Goal: Navigation & Orientation: Find specific page/section

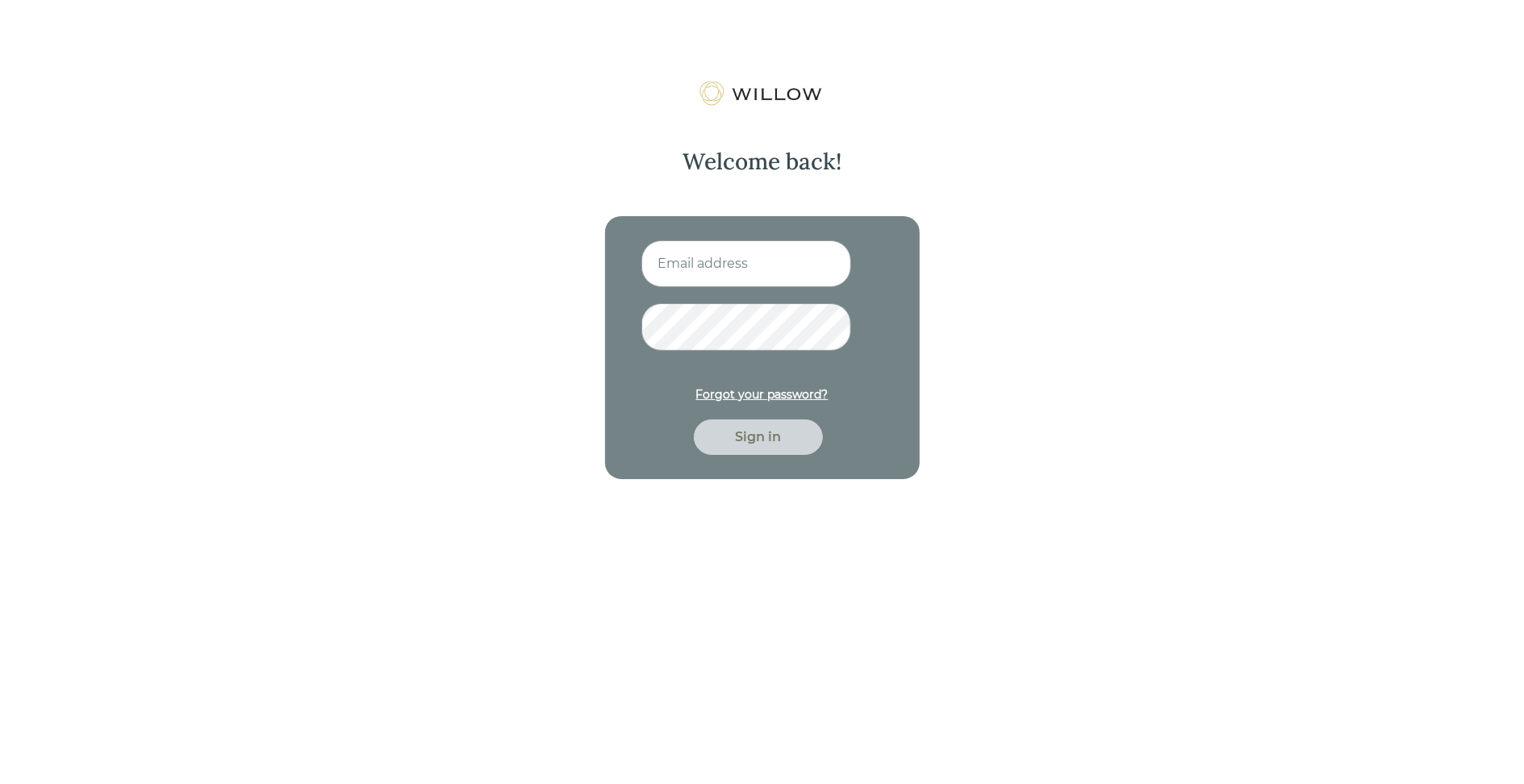
click at [770, 278] on input at bounding box center [746, 263] width 210 height 47
type input "[EMAIL_ADDRESS][PERSON_NAME][DOMAIN_NAME]"
click at [694, 420] on button "Sign in" at bounding box center [758, 438] width 129 height 35
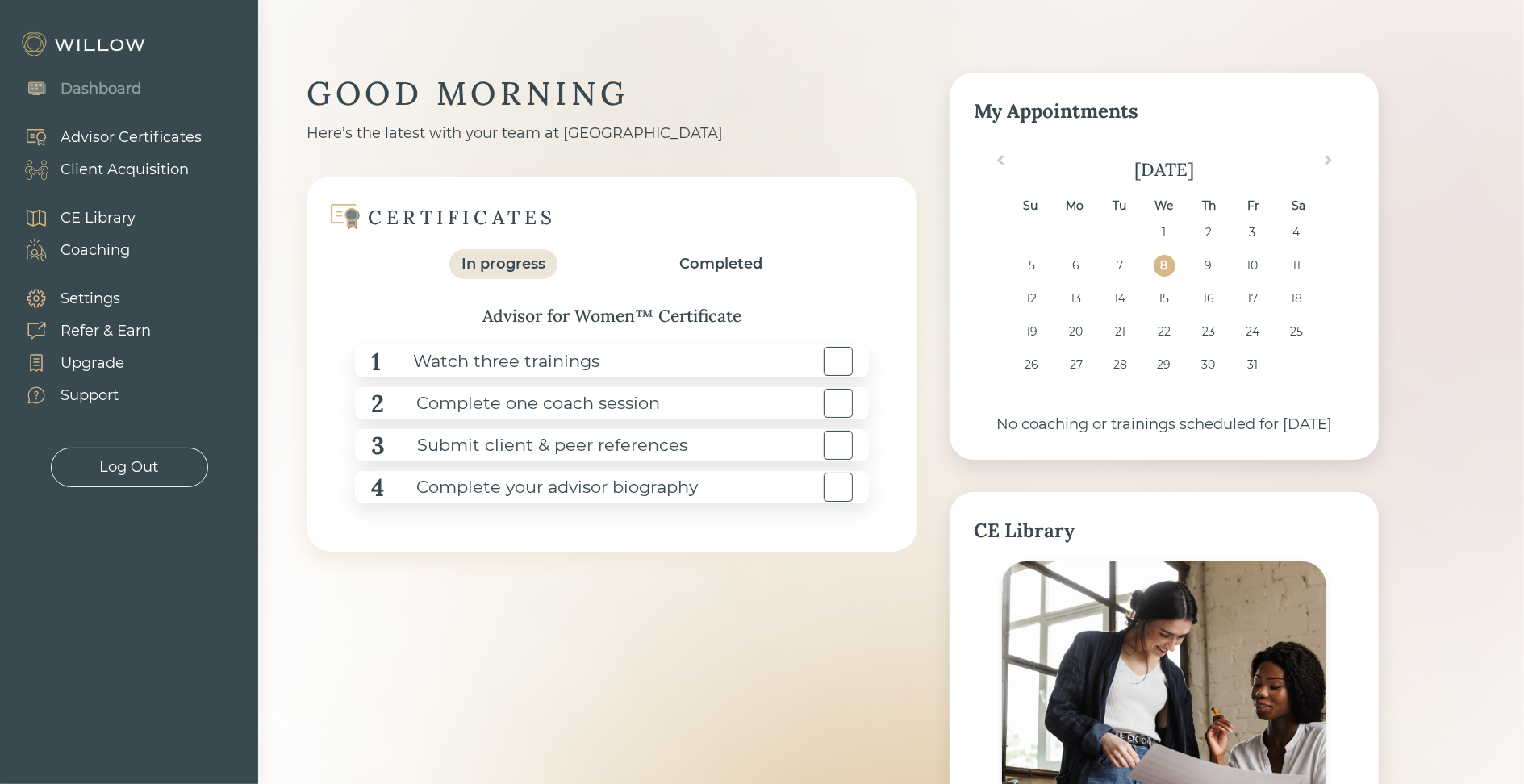
click at [121, 212] on div "CE Library" at bounding box center [97, 218] width 75 height 22
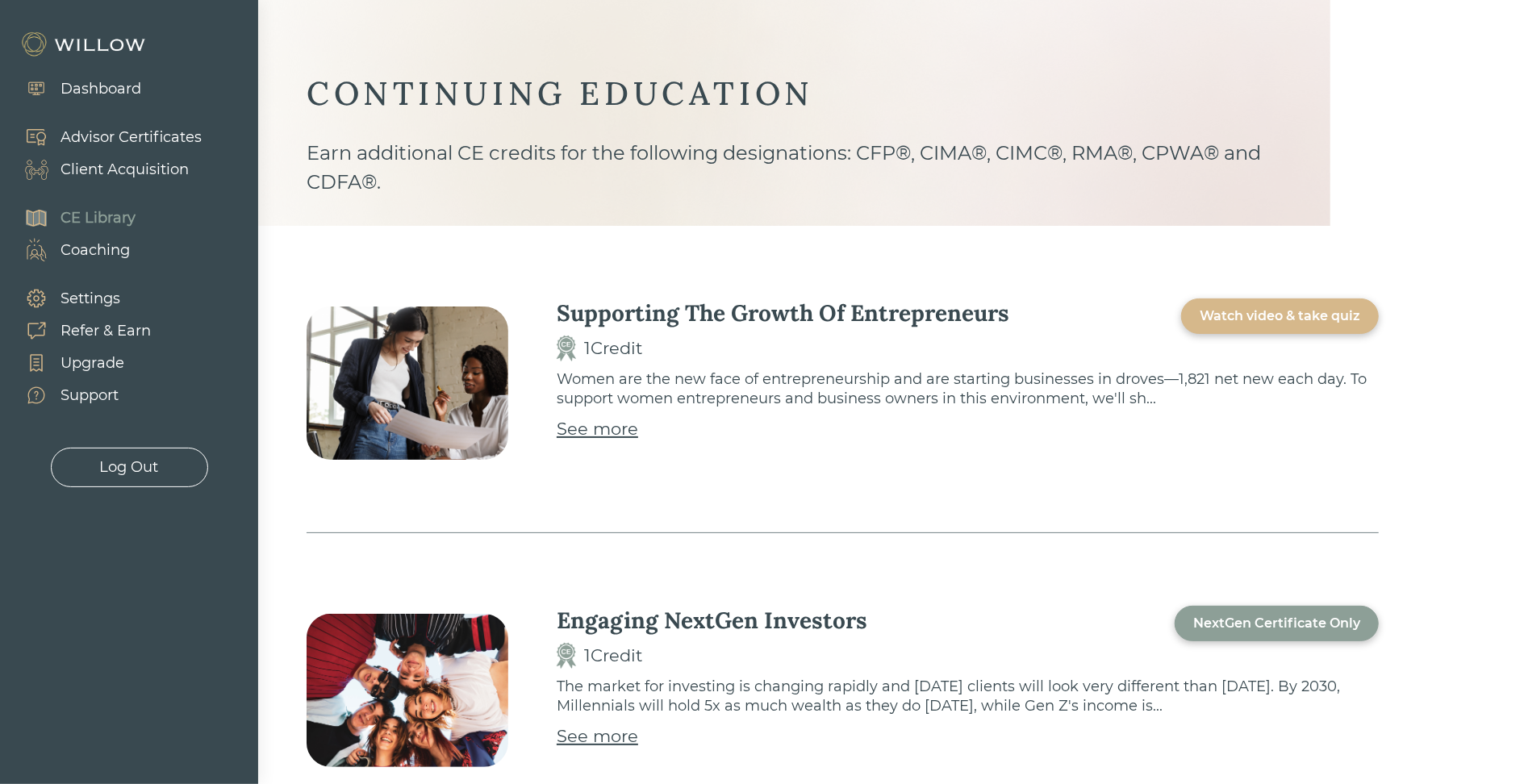
click at [115, 165] on div "Client Acquisition" at bounding box center [124, 170] width 128 height 22
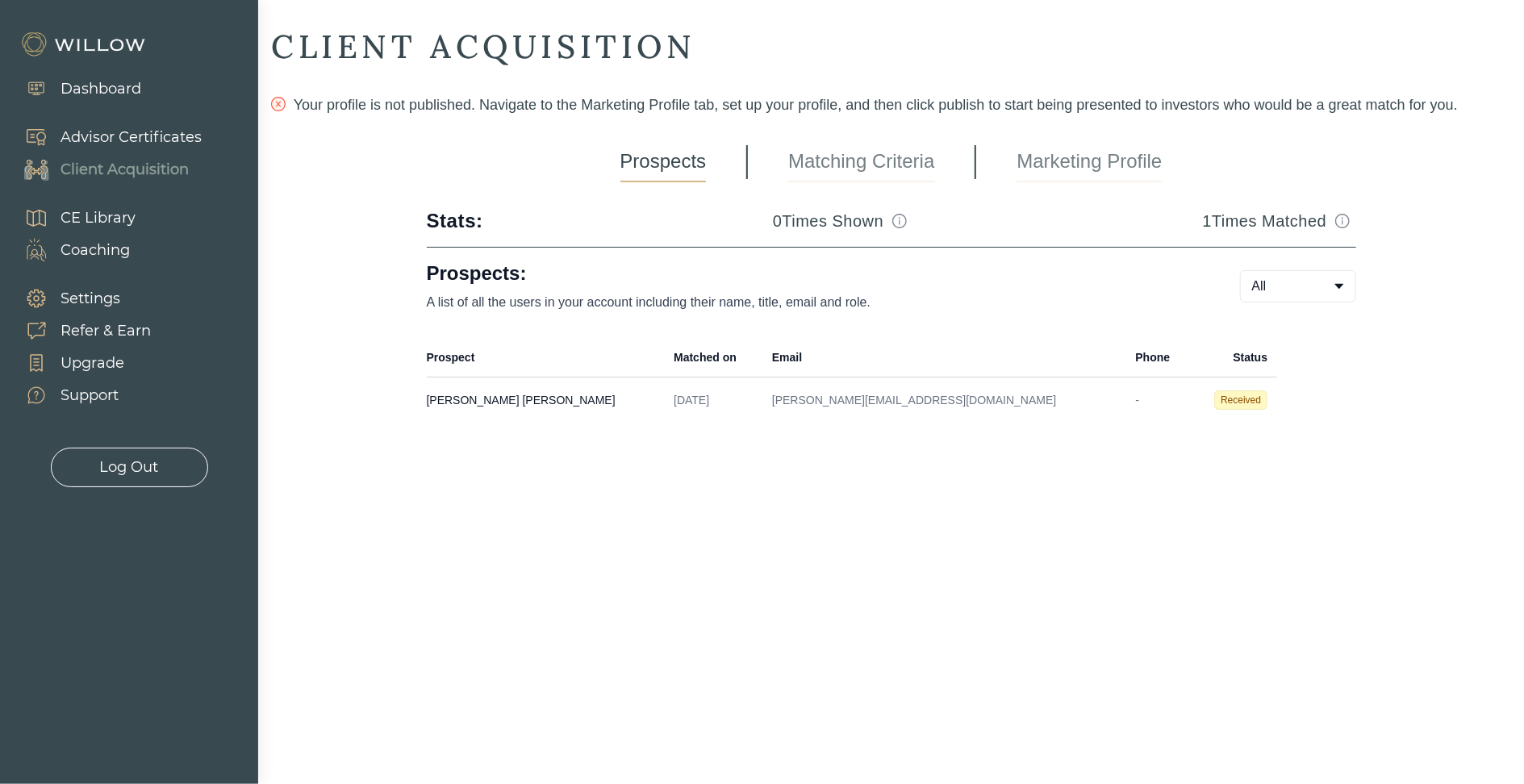
click at [885, 166] on link "Matching Criteria" at bounding box center [861, 163] width 146 height 41
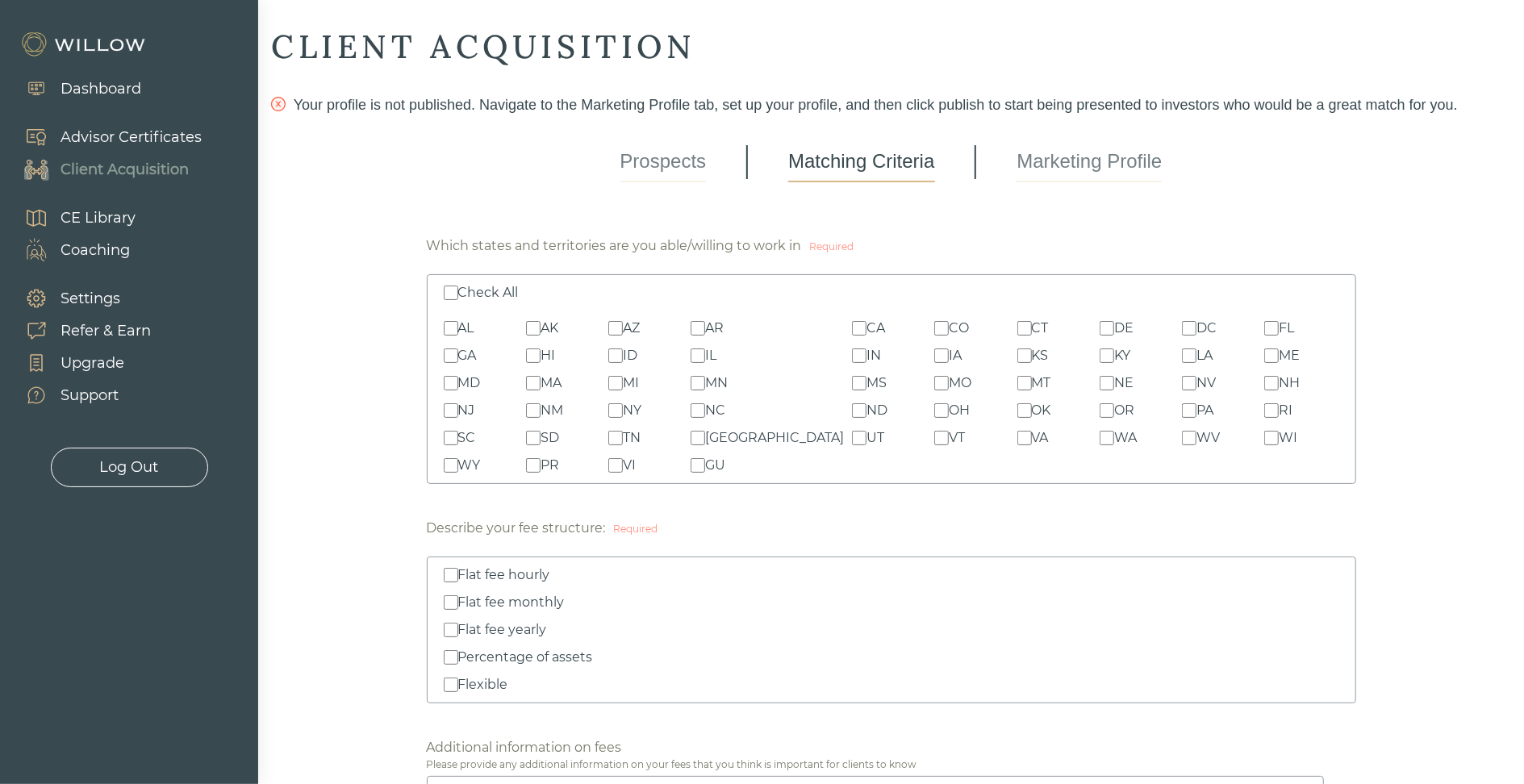
click at [1073, 170] on link "Marketing Profile" at bounding box center [1089, 163] width 145 height 41
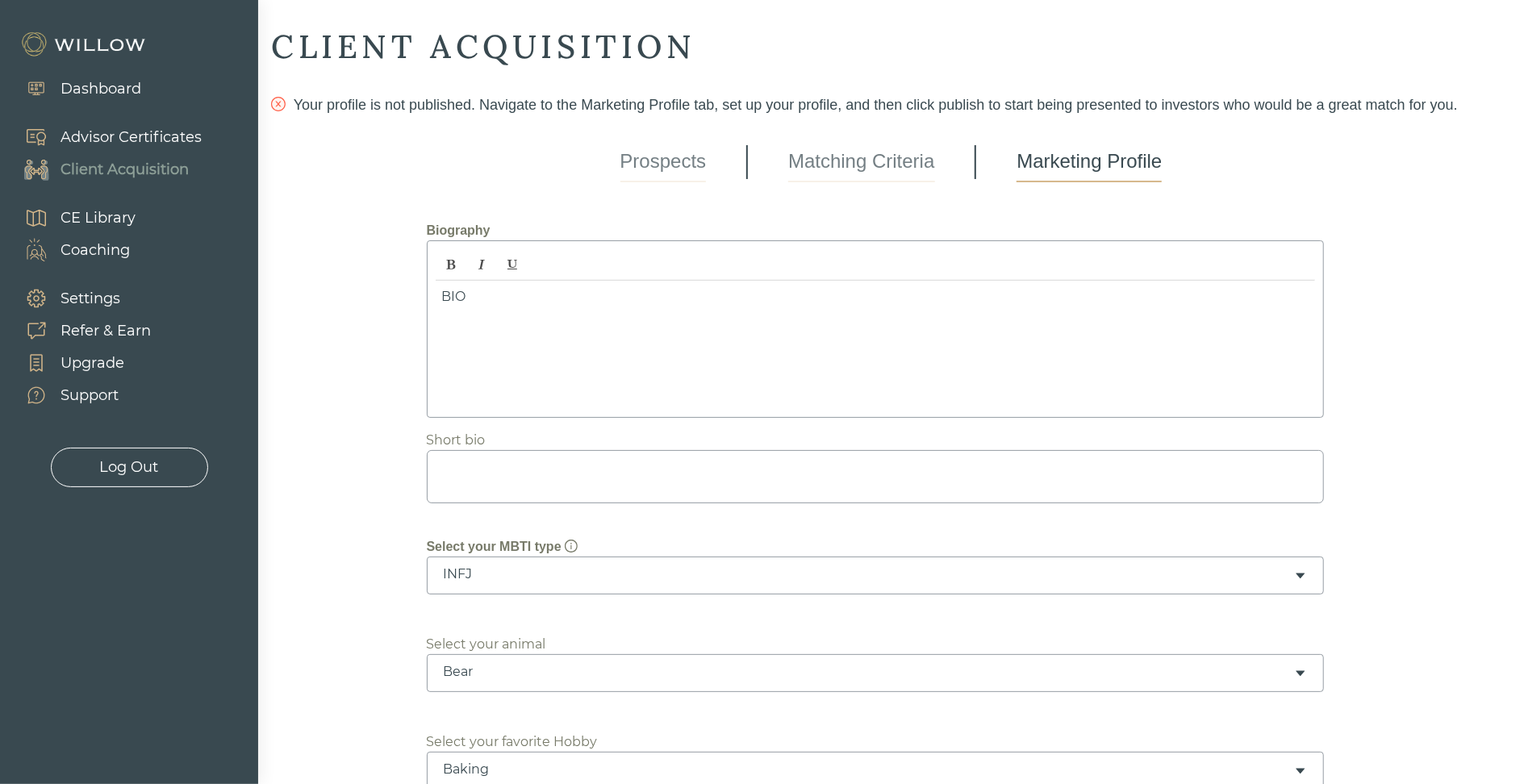
click at [830, 171] on link "Matching Criteria" at bounding box center [861, 163] width 146 height 41
